Goal: Task Accomplishment & Management: Use online tool/utility

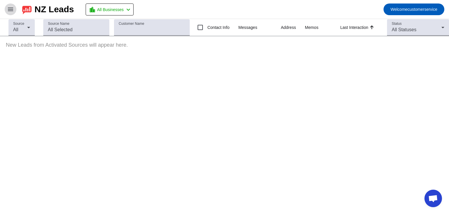
click at [12, 7] on mat-icon "menu" at bounding box center [10, 9] width 7 height 7
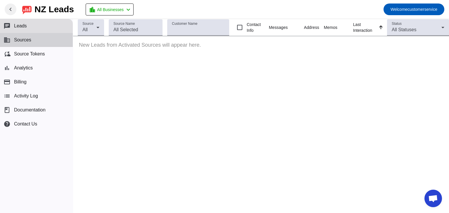
click at [28, 41] on span "Sources" at bounding box center [22, 39] width 17 height 5
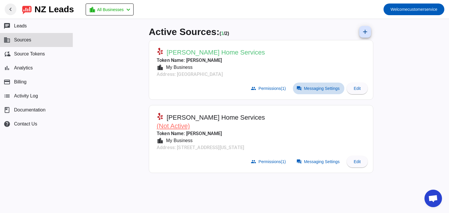
click at [318, 89] on span "Messaging Settings" at bounding box center [322, 88] width 36 height 5
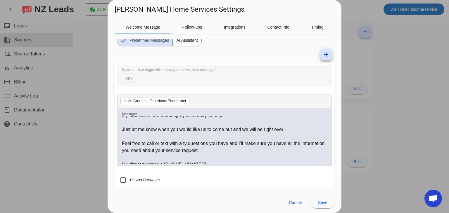
scroll to position [37, 0]
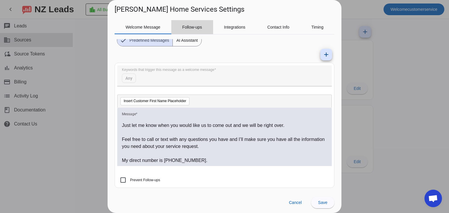
click at [196, 27] on span "Follow-ups" at bounding box center [192, 27] width 20 height 4
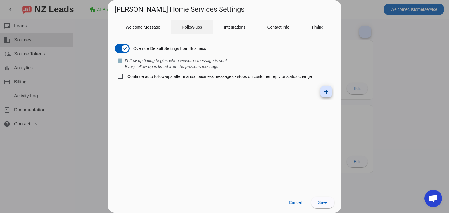
scroll to position [0, 0]
click at [326, 90] on mat-icon "add" at bounding box center [326, 91] width 7 height 7
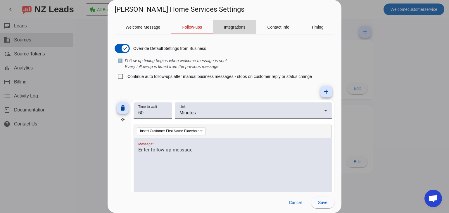
click at [239, 27] on span "Integrations" at bounding box center [234, 27] width 21 height 4
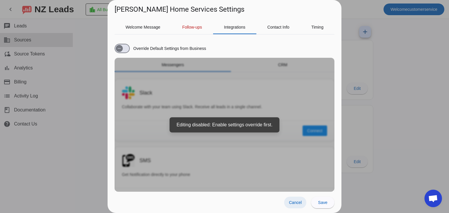
click at [293, 203] on span "Cancel" at bounding box center [295, 202] width 13 height 5
